Goal: Complete application form

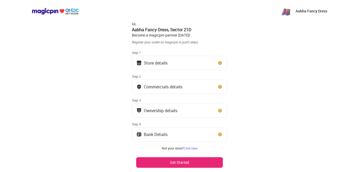
click at [222, 61] on img at bounding box center [219, 62] width 5 height 5
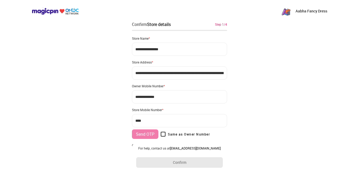
type input "**********"
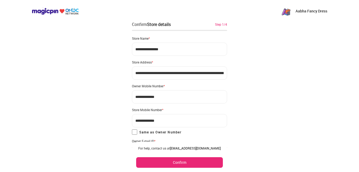
click at [174, 160] on button "Confirm" at bounding box center [179, 162] width 87 height 11
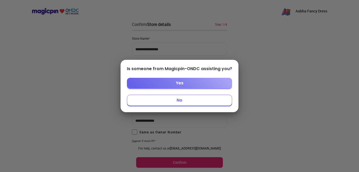
click at [200, 83] on button "Yes" at bounding box center [179, 83] width 105 height 11
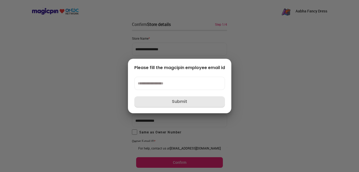
click at [254, 66] on div at bounding box center [179, 86] width 359 height 172
click at [205, 107] on div "Please fill the magcipin employee email id Submit" at bounding box center [179, 86] width 103 height 54
click at [271, 33] on div at bounding box center [179, 86] width 359 height 172
drag, startPoint x: 271, startPoint y: 33, endPoint x: 182, endPoint y: 43, distance: 89.3
click at [182, 43] on div at bounding box center [179, 86] width 359 height 172
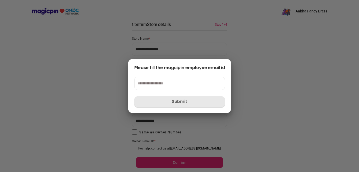
click at [182, 43] on div at bounding box center [179, 86] width 359 height 172
click at [142, 47] on div at bounding box center [179, 86] width 359 height 172
